Goal: Transaction & Acquisition: Purchase product/service

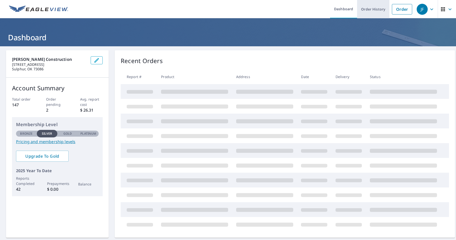
click at [368, 10] on link "Order History" at bounding box center [373, 9] width 32 height 18
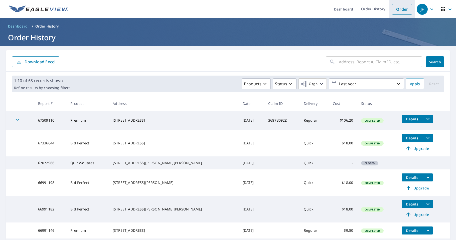
click at [401, 9] on link "Order" at bounding box center [402, 9] width 20 height 11
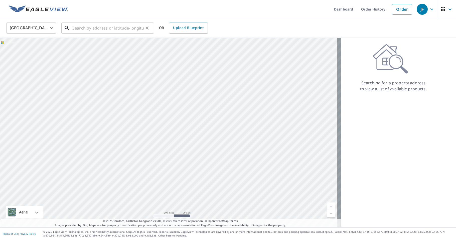
click at [83, 30] on input "text" at bounding box center [107, 28] width 71 height 14
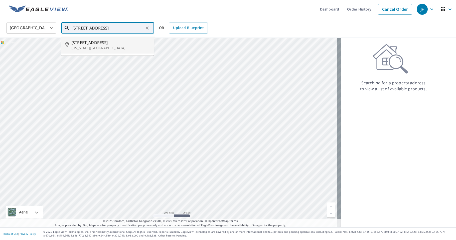
click at [90, 42] on span "[STREET_ADDRESS]" at bounding box center [110, 43] width 79 height 6
type input "[STREET_ADDRESS][US_STATE]"
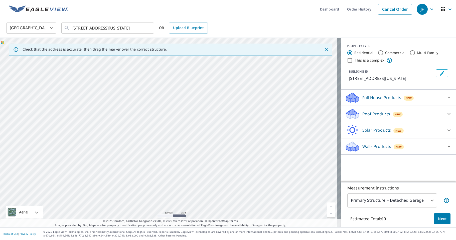
drag, startPoint x: 164, startPoint y: 134, endPoint x: 329, endPoint y: 136, distance: 164.7
click at [329, 136] on div "[STREET_ADDRESS][US_STATE]" at bounding box center [170, 133] width 341 height 190
drag, startPoint x: 151, startPoint y: 118, endPoint x: 289, endPoint y: 113, distance: 138.5
click at [289, 113] on div "[STREET_ADDRESS][US_STATE]" at bounding box center [170, 133] width 341 height 190
drag, startPoint x: 126, startPoint y: 105, endPoint x: 242, endPoint y: 120, distance: 116.7
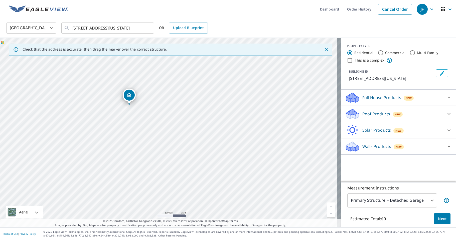
click at [242, 120] on div "[STREET_ADDRESS][US_STATE]" at bounding box center [170, 133] width 341 height 190
drag, startPoint x: 125, startPoint y: 104, endPoint x: 202, endPoint y: 128, distance: 81.0
click at [202, 128] on div "[STREET_ADDRESS][US_STATE]" at bounding box center [170, 133] width 341 height 190
click at [446, 112] on icon at bounding box center [449, 114] width 6 height 6
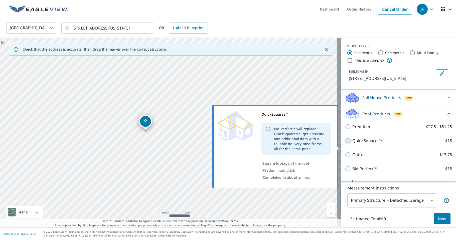
click at [345, 144] on input "QuickSquares™ $18" at bounding box center [349, 141] width 8 height 6
checkbox input "true"
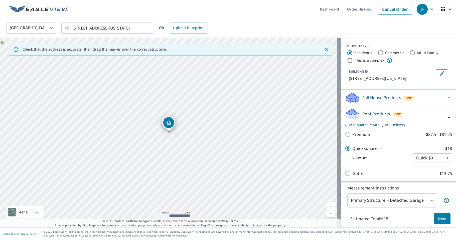
click at [440, 219] on span "Next" at bounding box center [442, 219] width 9 height 6
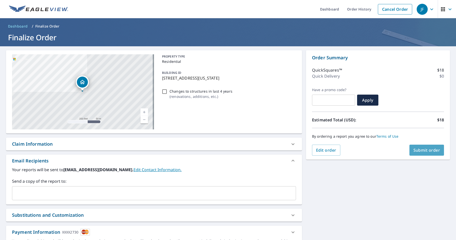
click at [426, 149] on span "Submit order" at bounding box center [427, 151] width 27 height 6
checkbox input "true"
